Goal: Information Seeking & Learning: Learn about a topic

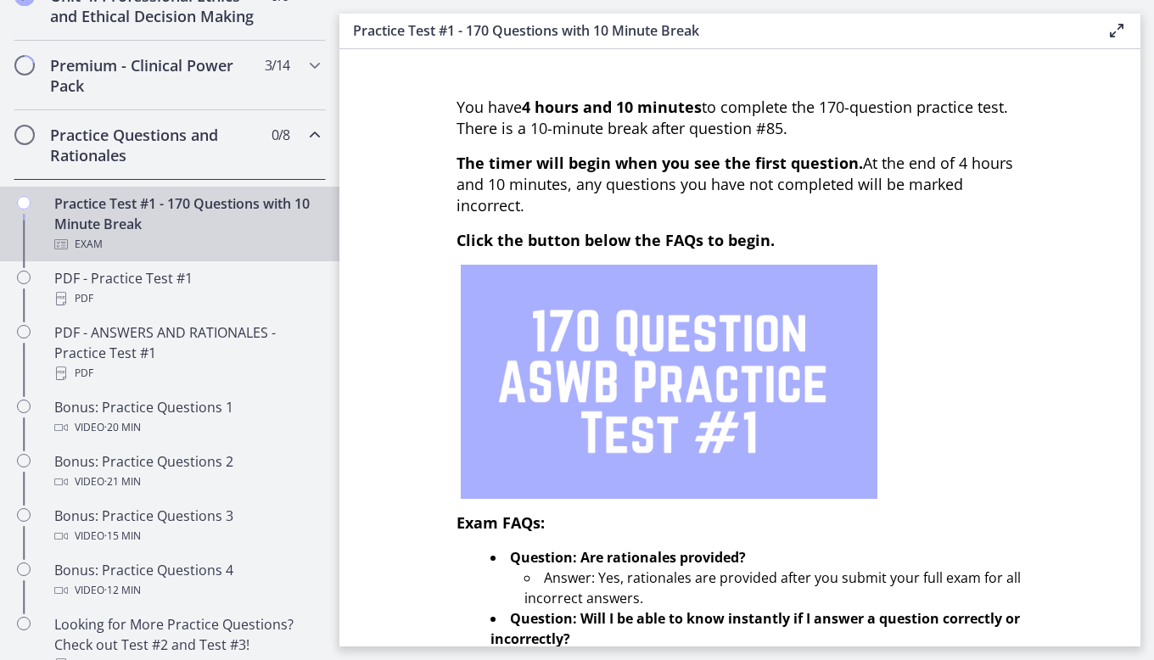
scroll to position [764, 0]
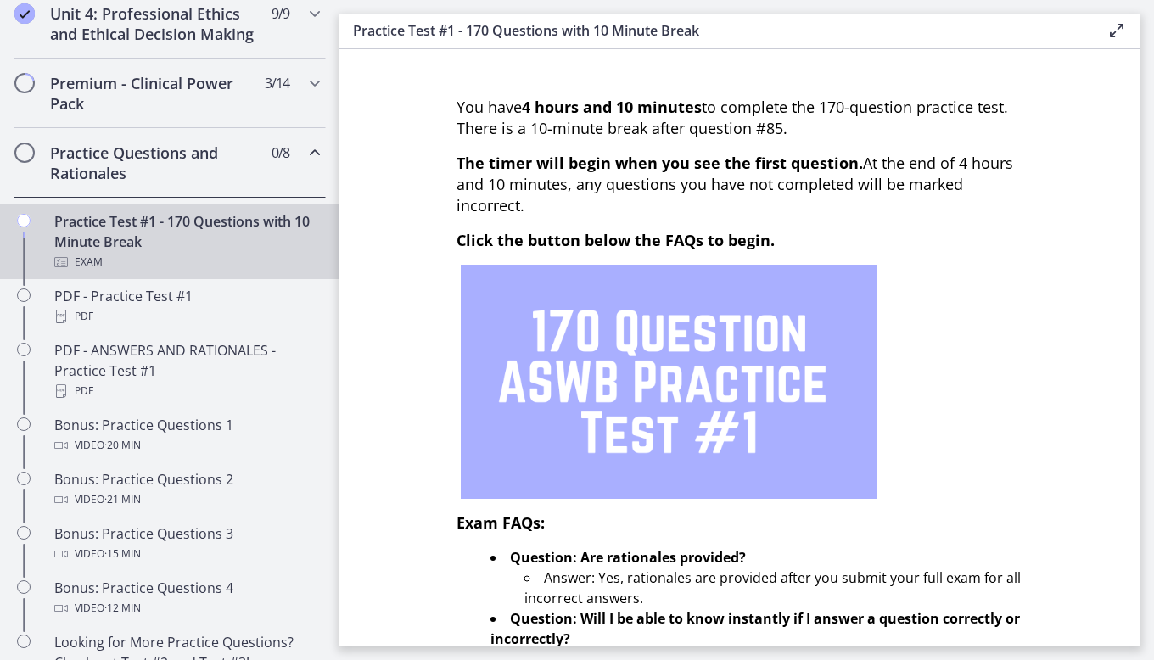
click at [307, 163] on icon "Chapters" at bounding box center [315, 153] width 20 height 20
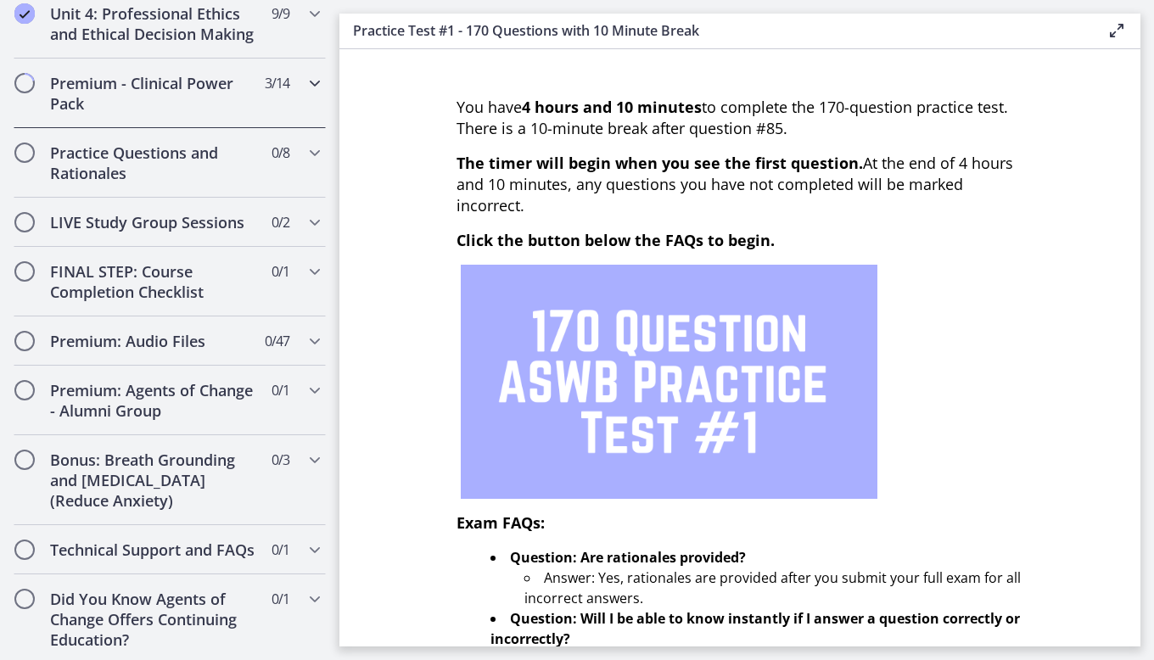
click at [305, 93] on icon "Chapters" at bounding box center [315, 83] width 20 height 20
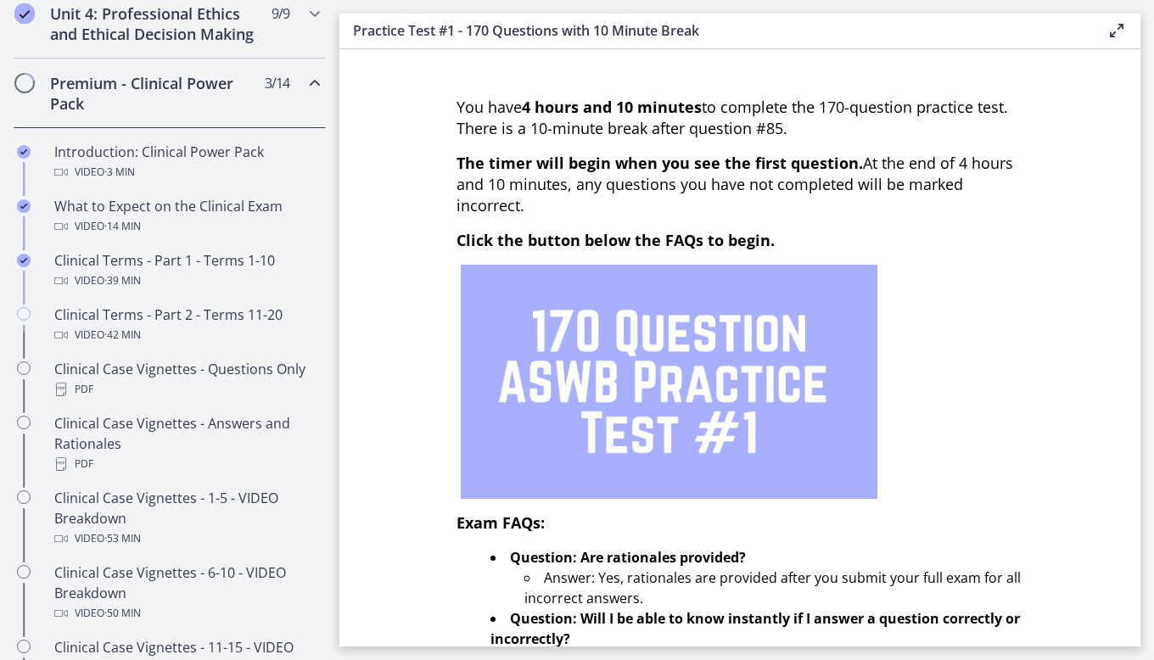
click at [305, 93] on icon "Chapters" at bounding box center [315, 83] width 20 height 20
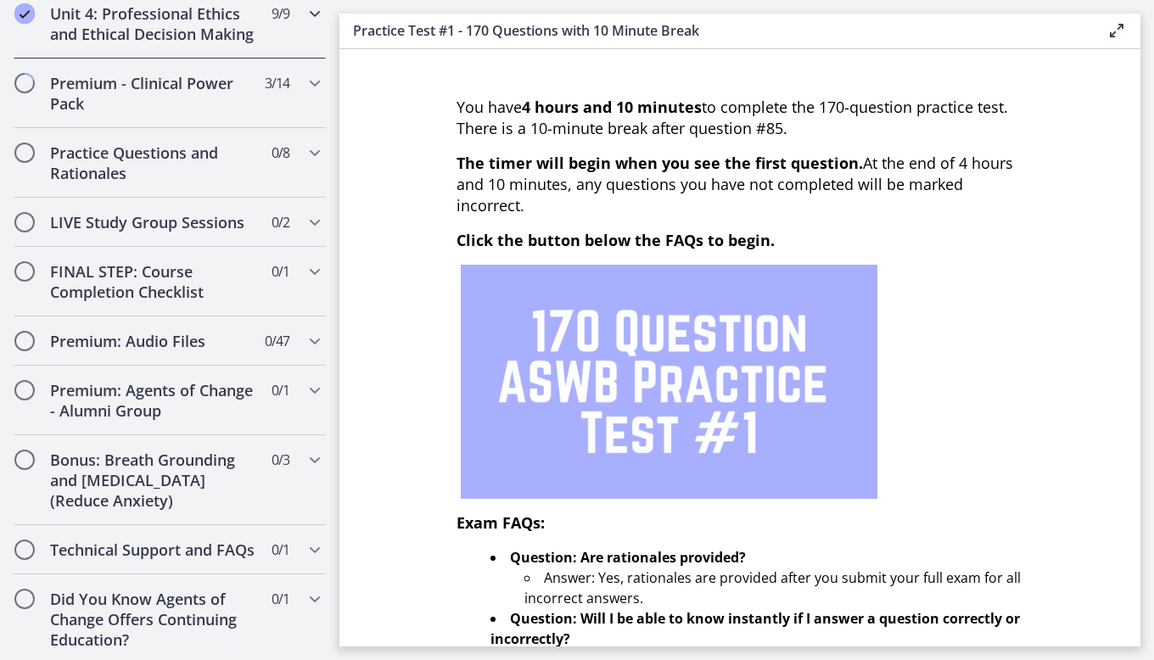
click at [185, 44] on h2 "Unit 4: Professional Ethics and Ethical Decision Making" at bounding box center [153, 23] width 207 height 41
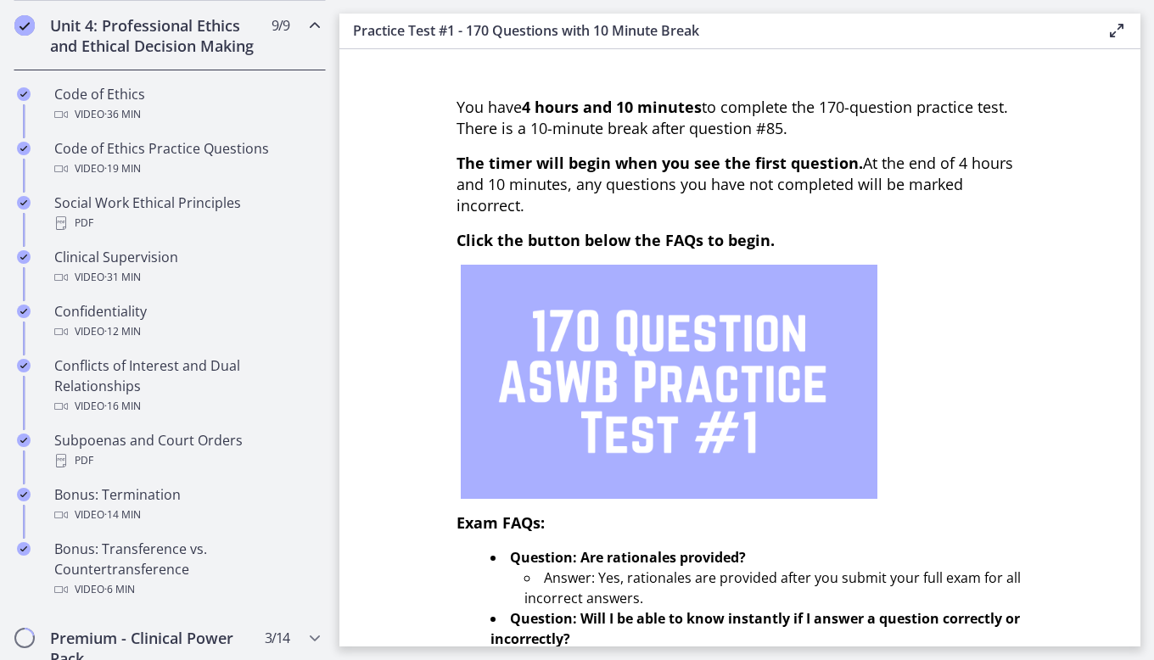
scroll to position [679, 0]
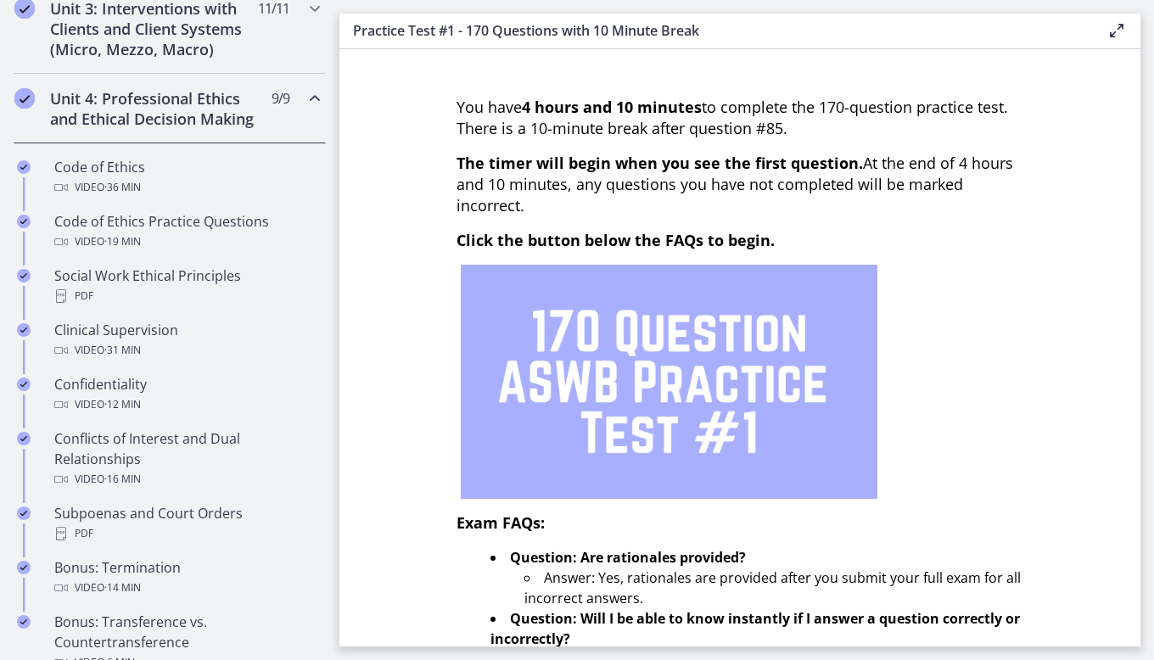
click at [305, 97] on icon "Chapters" at bounding box center [315, 98] width 20 height 20
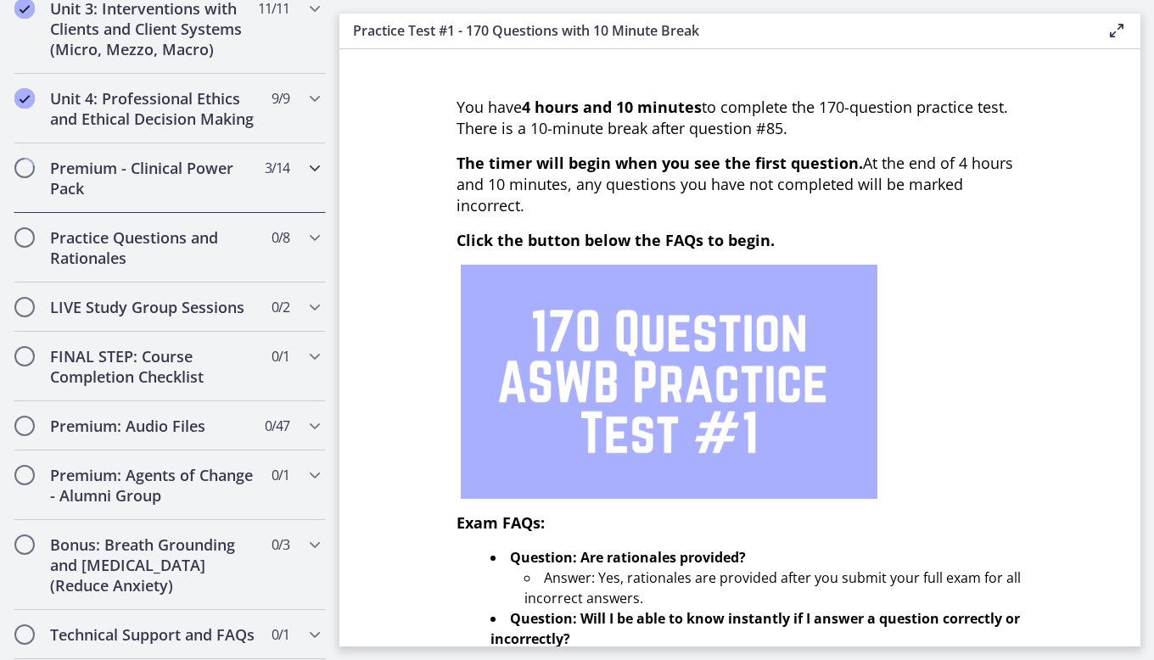
click at [219, 184] on h2 "Premium - Clinical Power Pack" at bounding box center [153, 178] width 207 height 41
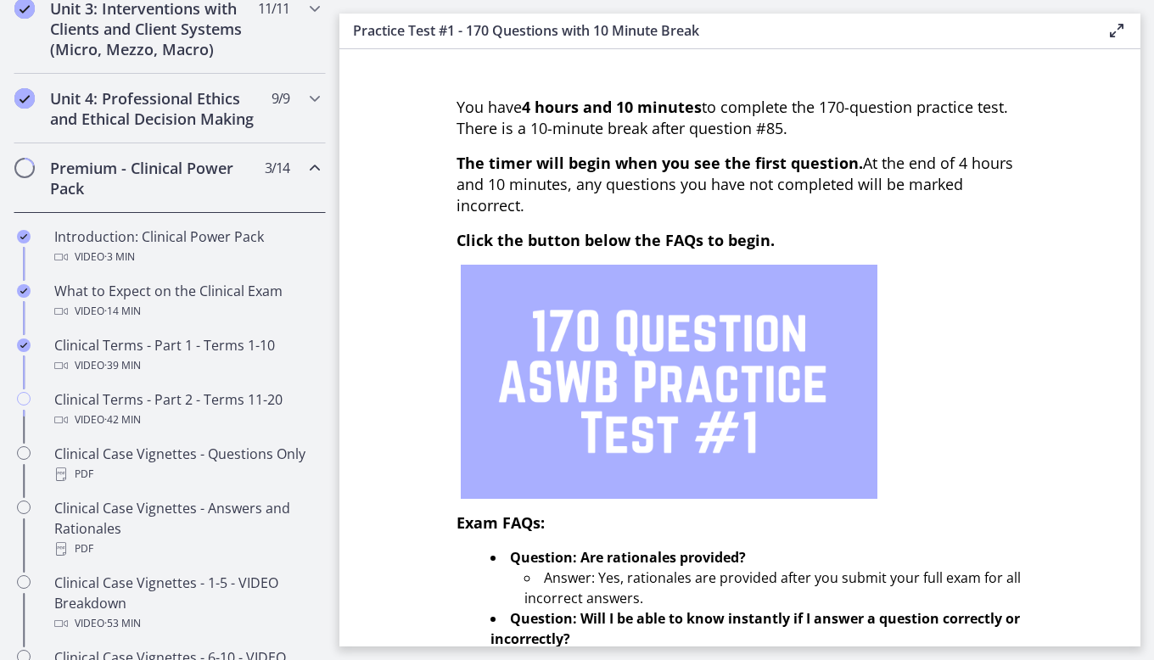
scroll to position [764, 0]
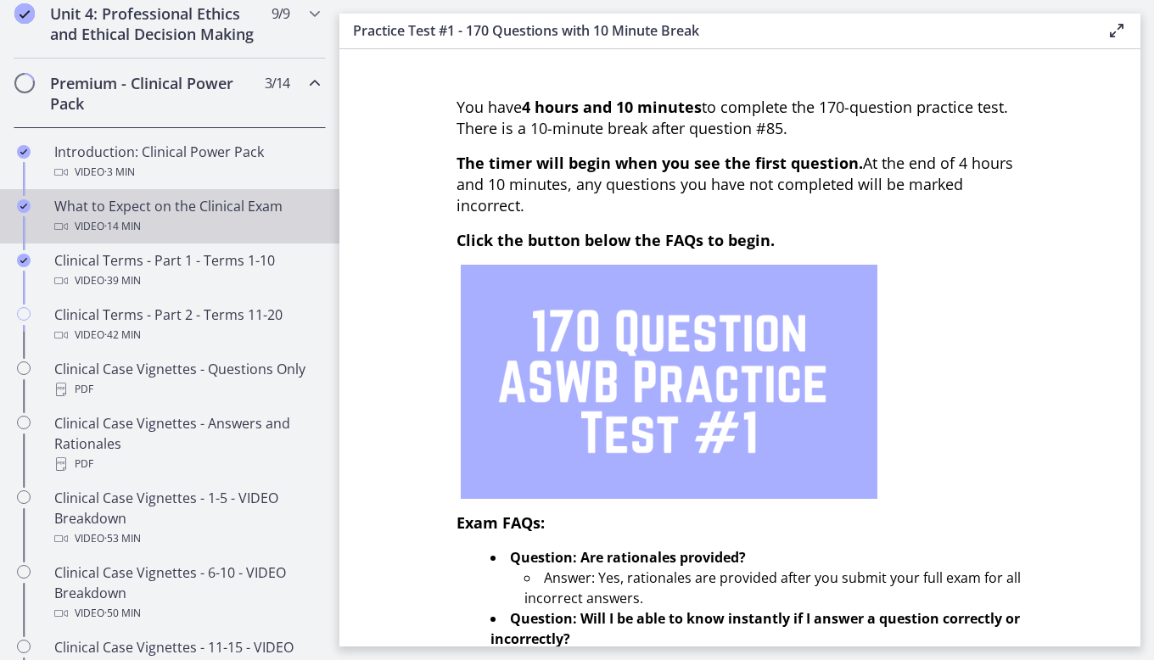
click at [195, 237] on div "Video · 14 min" at bounding box center [186, 226] width 265 height 20
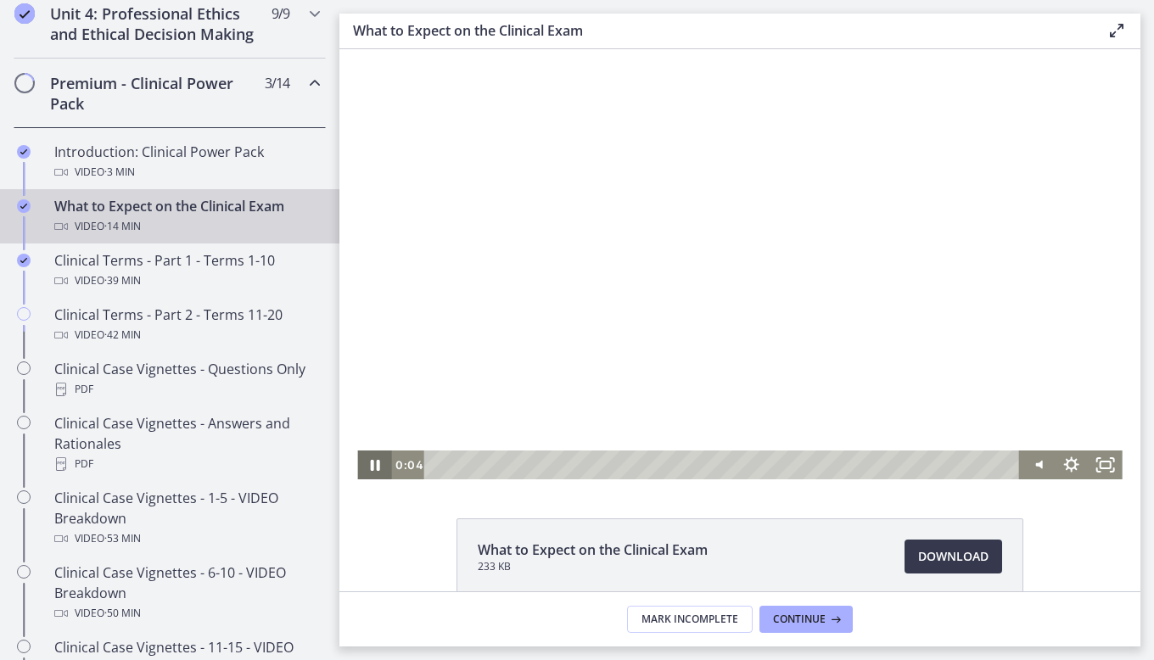
click at [370, 462] on icon "Pause" at bounding box center [374, 465] width 34 height 29
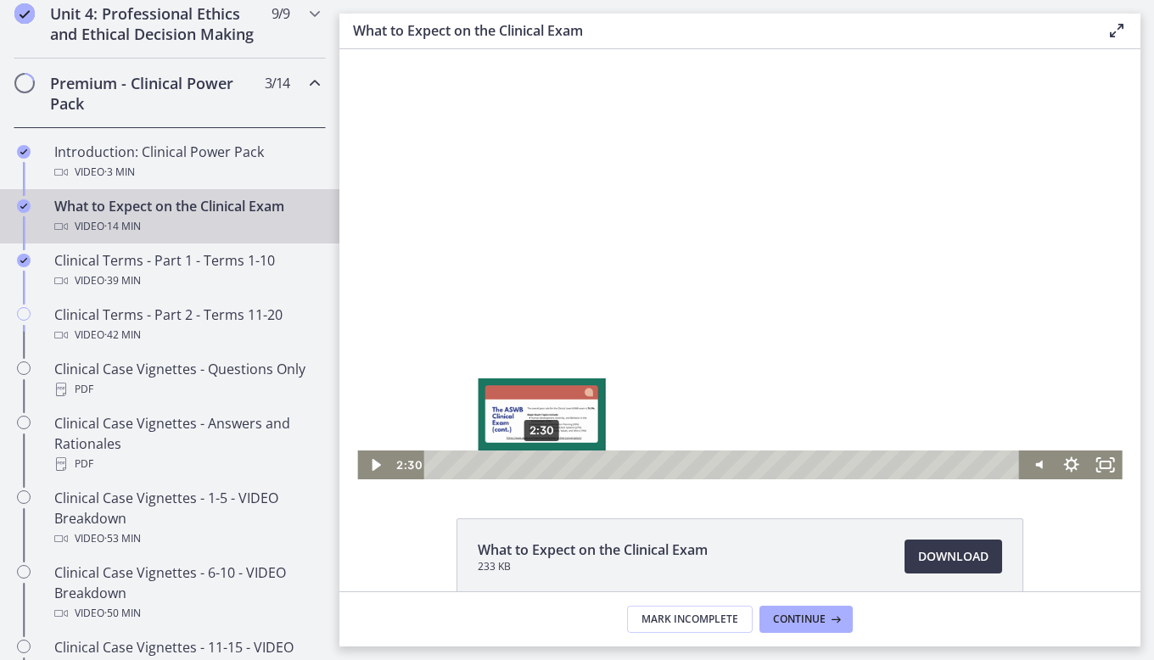
drag, startPoint x: 433, startPoint y: 465, endPoint x: 535, endPoint y: 460, distance: 102.8
click at [537, 460] on div "Playbar" at bounding box center [541, 464] width 9 height 9
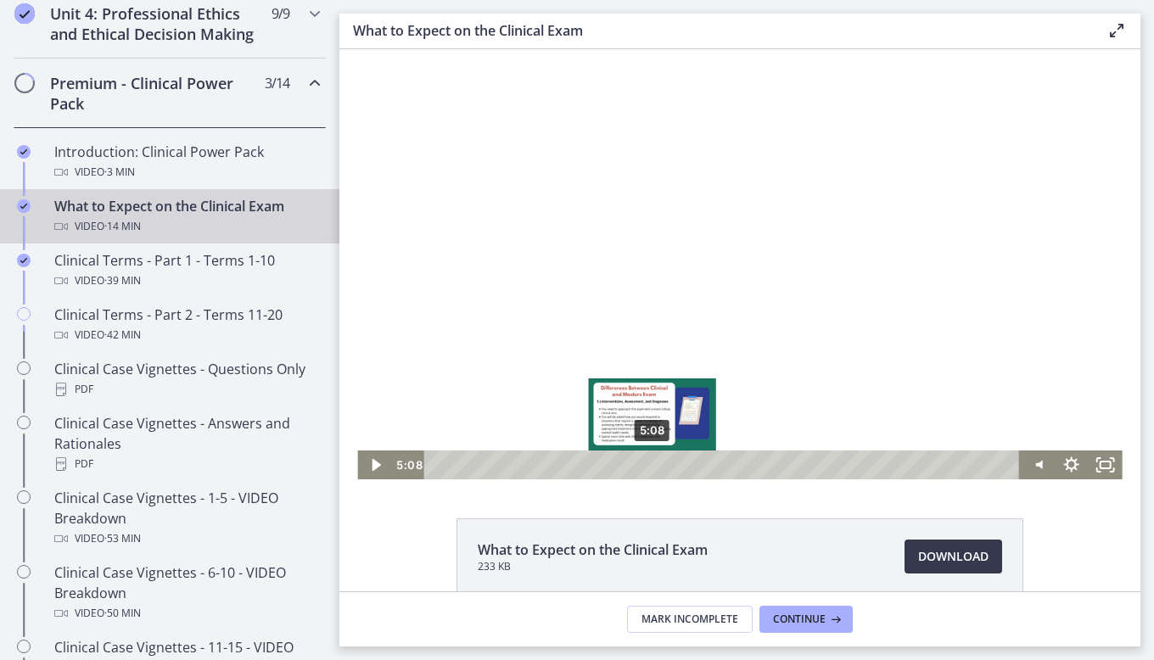
click at [647, 471] on div "5:08" at bounding box center [724, 465] width 575 height 29
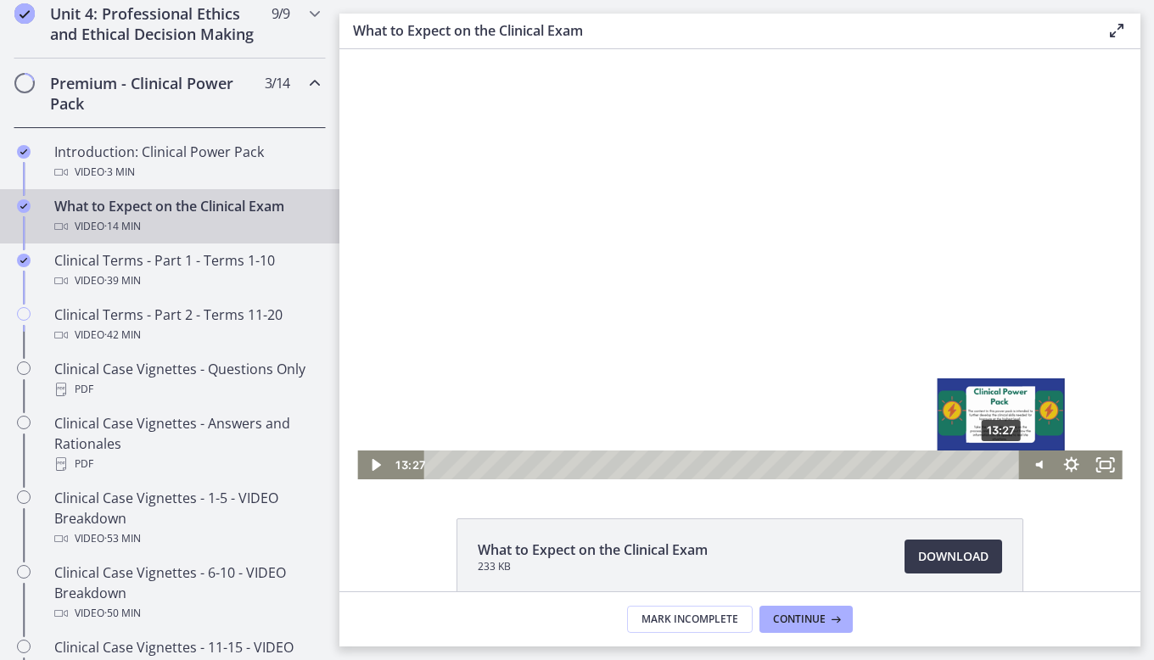
drag, startPoint x: 539, startPoint y: 465, endPoint x: 996, endPoint y: 462, distance: 457.4
click at [996, 462] on div "13:27" at bounding box center [724, 465] width 575 height 29
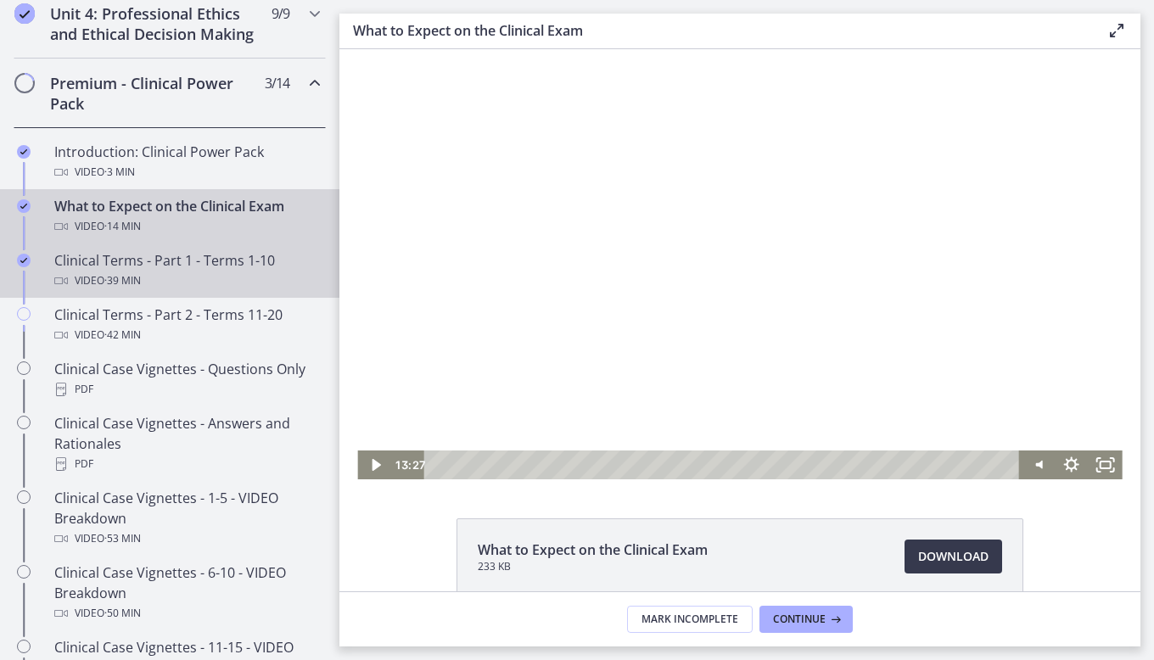
click at [157, 282] on div "Clinical Terms - Part 1 - Terms 1-10 Video · 39 min" at bounding box center [186, 270] width 265 height 41
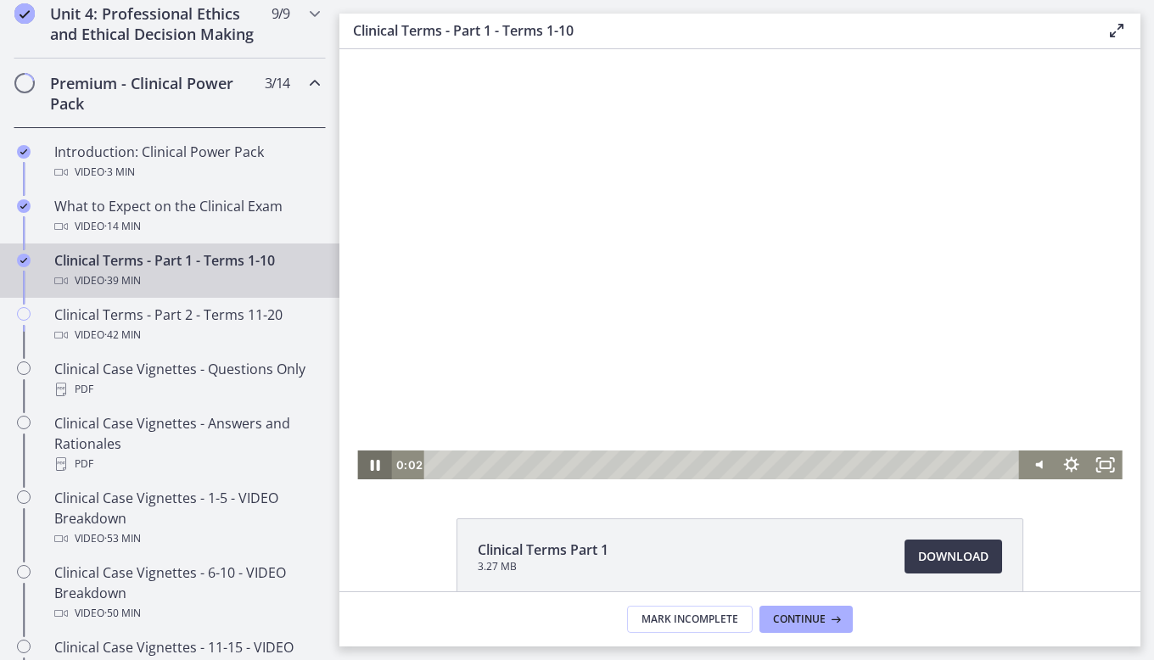
click at [368, 464] on icon "Pause" at bounding box center [374, 465] width 34 height 29
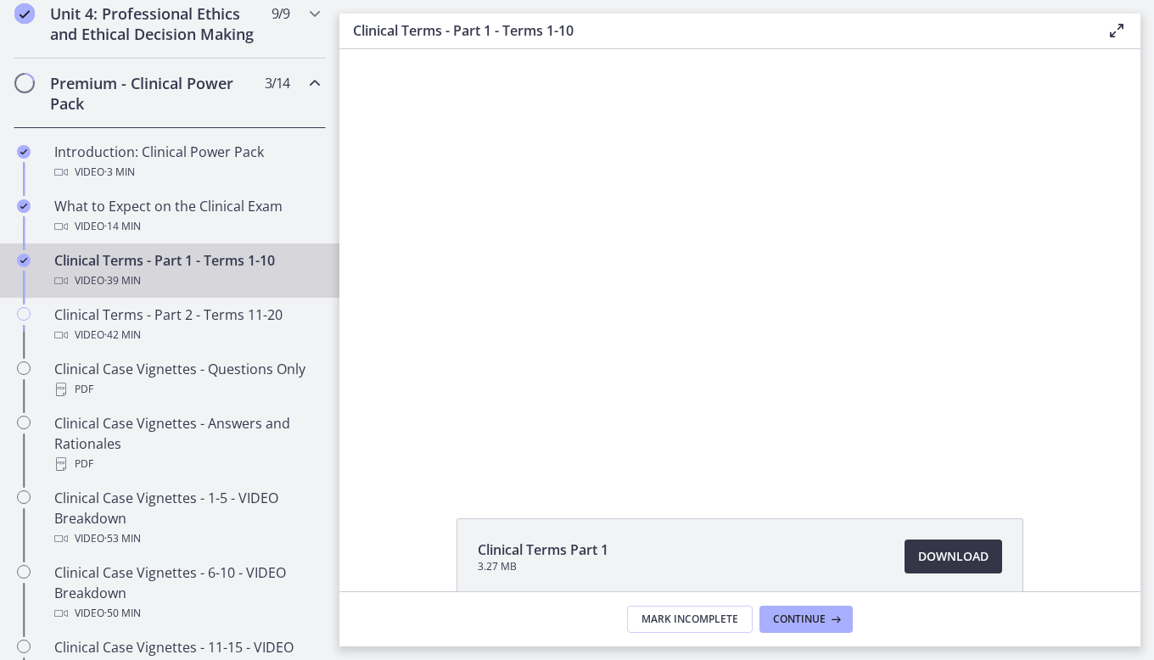
click at [933, 553] on span "Download Opens in a new window" at bounding box center [953, 556] width 70 height 20
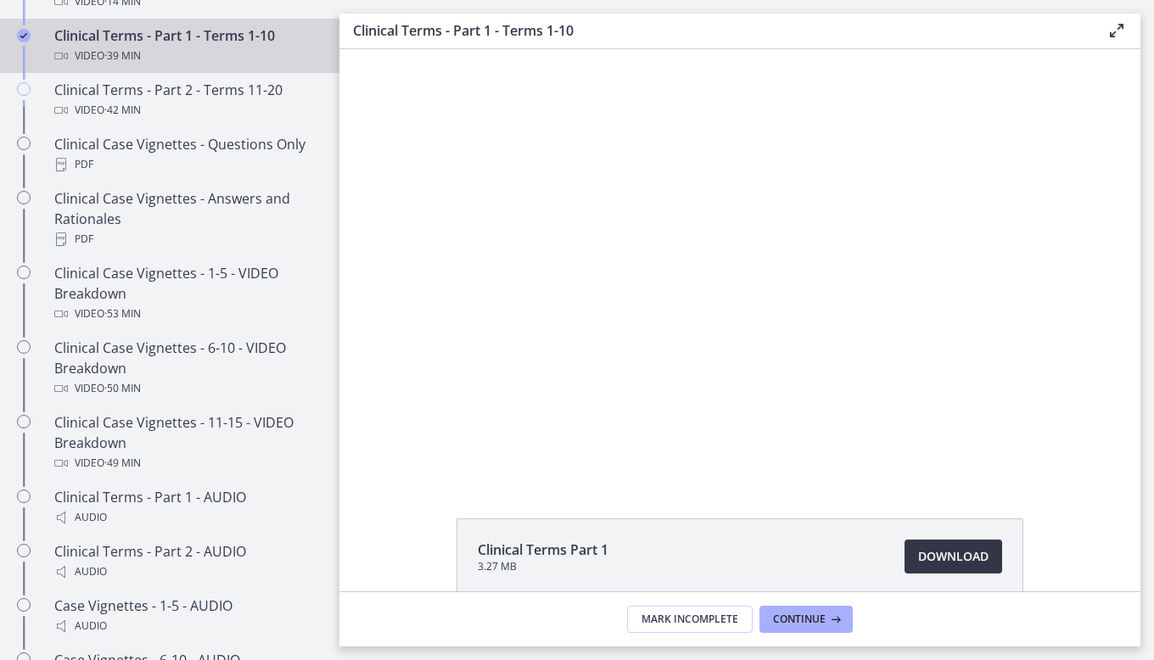
scroll to position [933, 0]
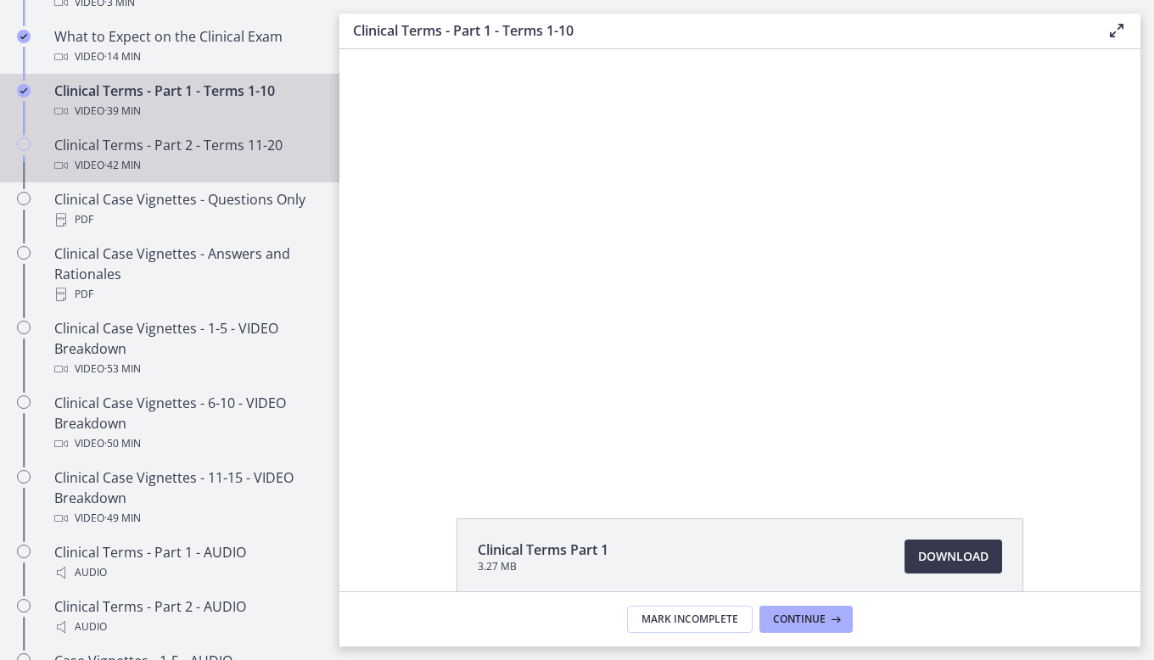
click at [200, 176] on div "Video · 42 min" at bounding box center [186, 165] width 265 height 20
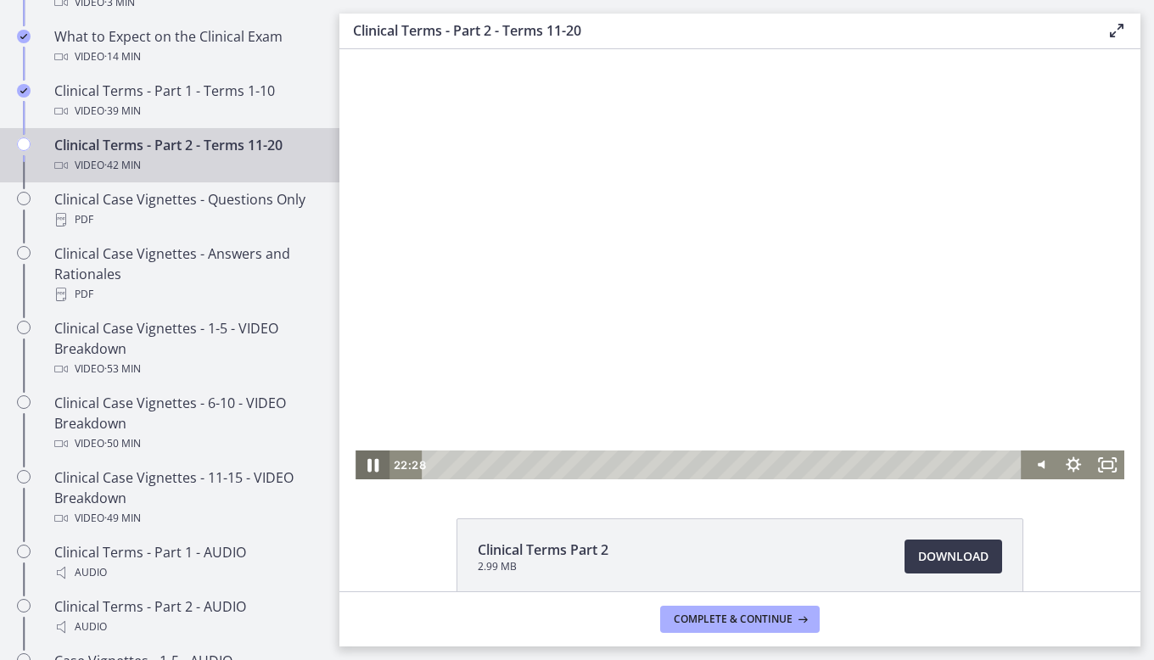
click at [371, 457] on icon "Pause" at bounding box center [372, 465] width 41 height 35
click at [371, 458] on icon "Play Video" at bounding box center [373, 465] width 34 height 29
click at [950, 559] on span "Download Opens in a new window" at bounding box center [953, 556] width 70 height 20
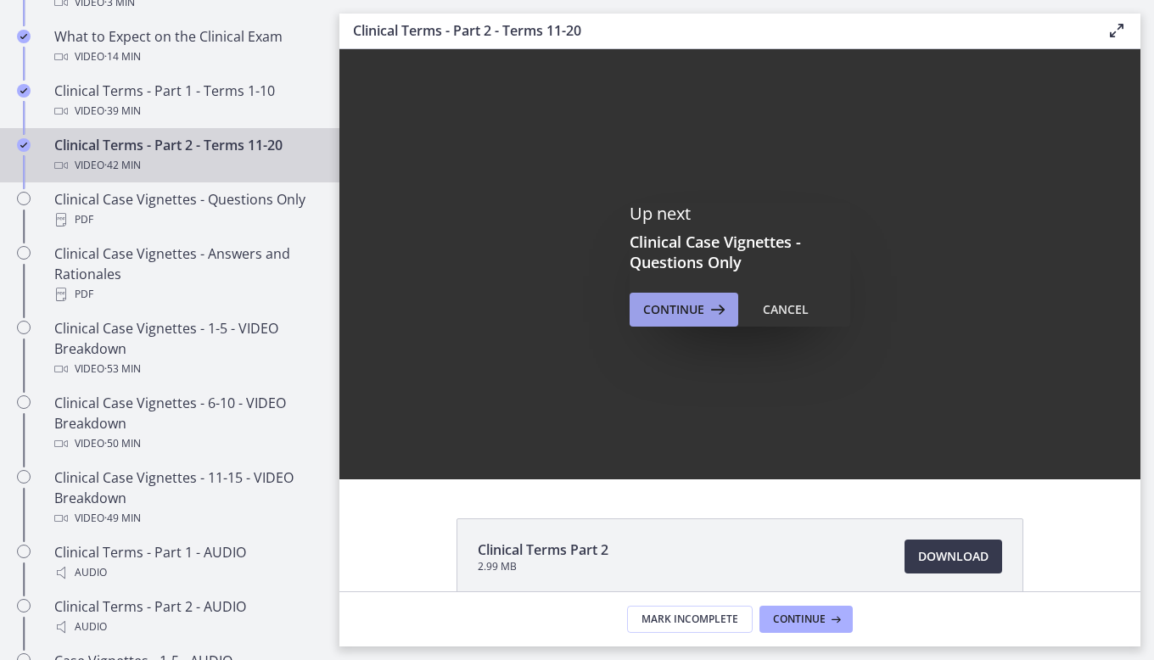
click at [693, 318] on span "Continue" at bounding box center [673, 310] width 61 height 20
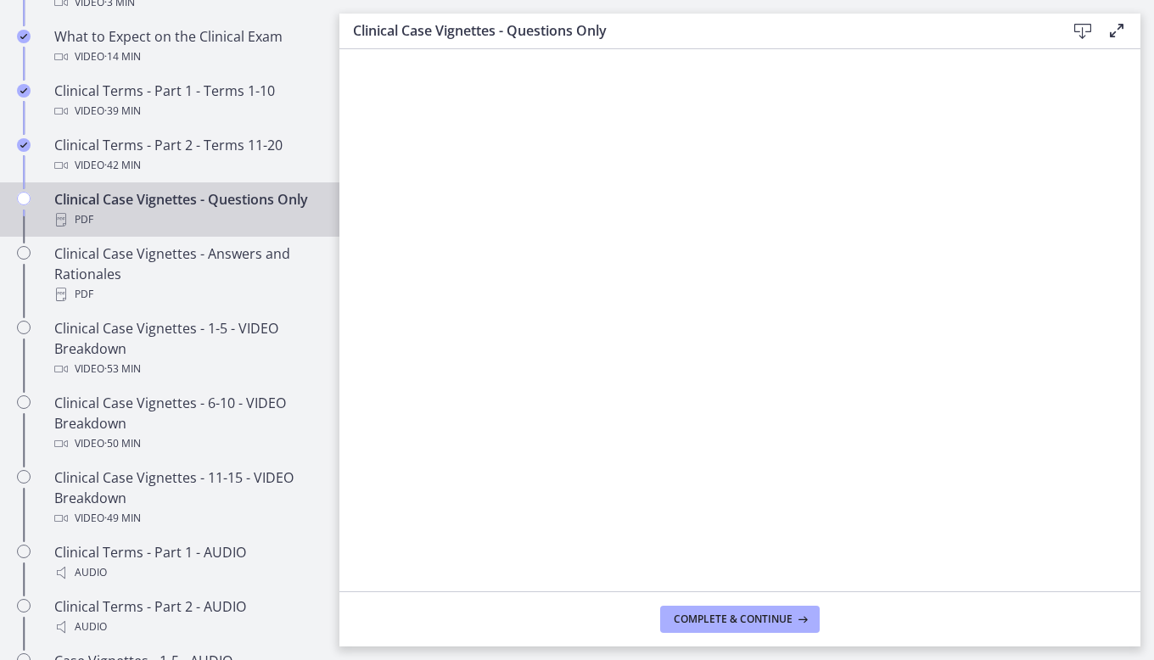
click at [1073, 25] on icon at bounding box center [1083, 31] width 20 height 20
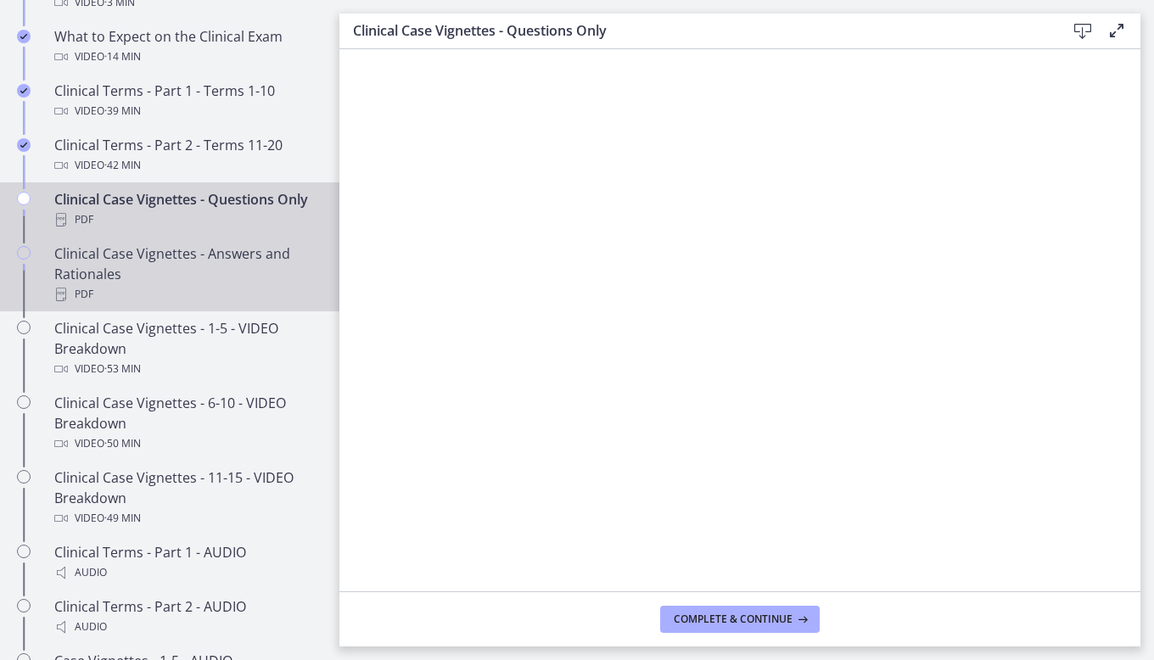
click at [182, 302] on div "Clinical Case Vignettes - Answers and Rationales PDF" at bounding box center [186, 274] width 265 height 61
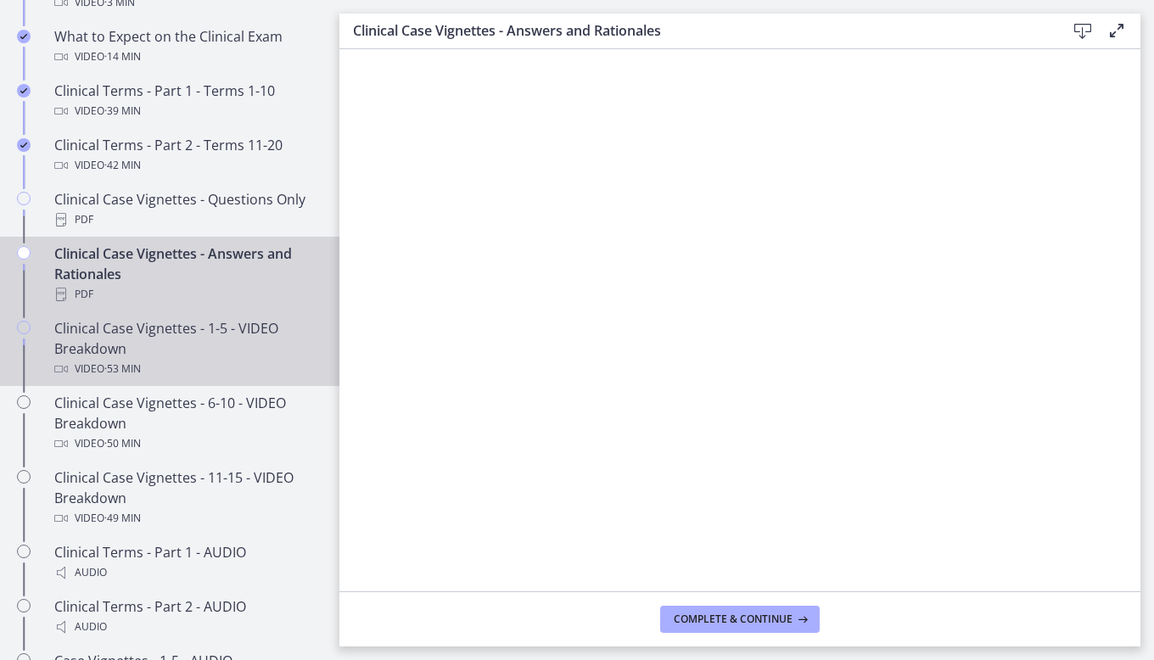
click at [186, 341] on div "Clinical Case Vignettes - 1-5 - VIDEO Breakdown Video · 53 min" at bounding box center [186, 348] width 265 height 61
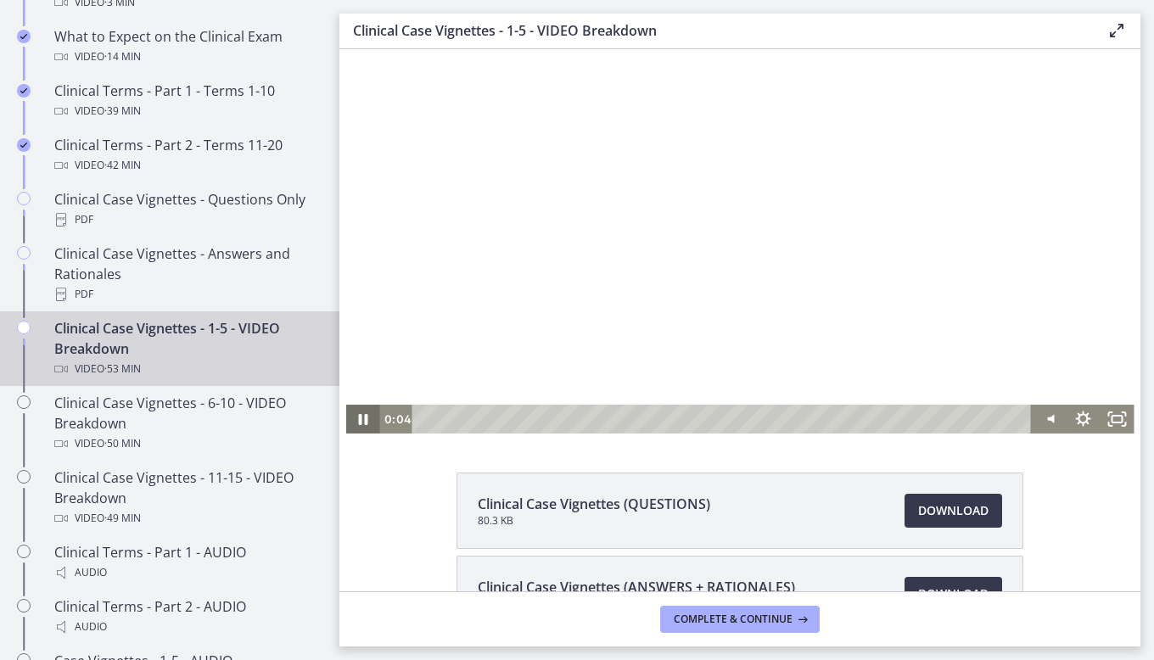
click at [352, 424] on icon "Pause" at bounding box center [362, 419] width 34 height 29
